Goal: Communication & Community: Answer question/provide support

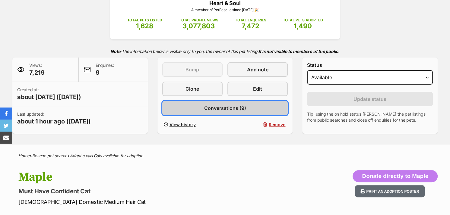
click at [219, 107] on span "Conversations (9)" at bounding box center [225, 108] width 42 height 7
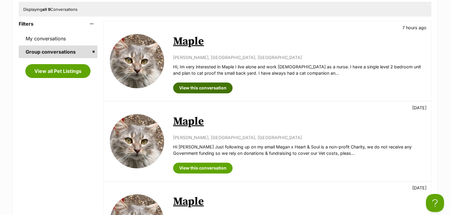
click at [211, 88] on link "View this conversation" at bounding box center [202, 88] width 59 height 11
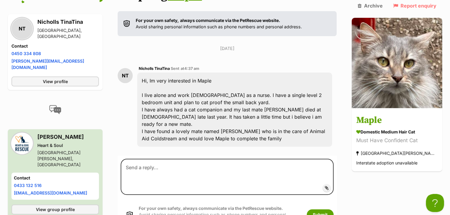
scroll to position [91, 0]
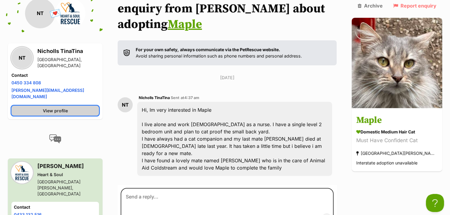
click at [83, 106] on link "View profile" at bounding box center [54, 111] width 87 height 10
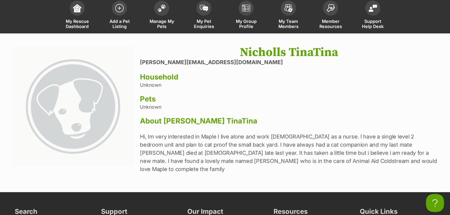
scroll to position [60, 0]
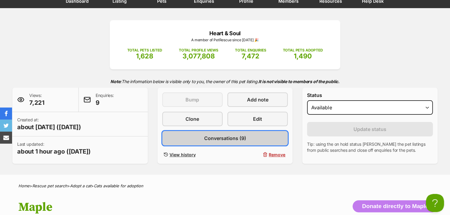
click at [210, 140] on span "Conversations (9)" at bounding box center [225, 138] width 42 height 7
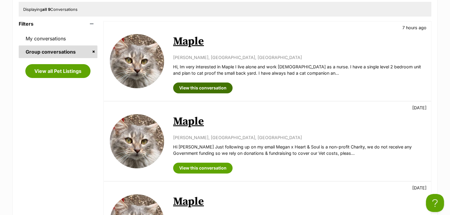
click at [209, 89] on link "View this conversation" at bounding box center [202, 88] width 59 height 11
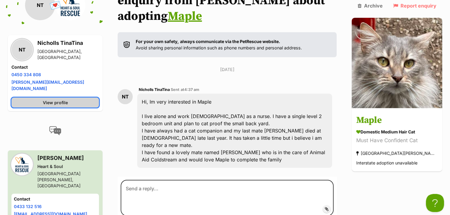
click at [83, 98] on link "View profile" at bounding box center [54, 103] width 87 height 10
